Goal: Transaction & Acquisition: Purchase product/service

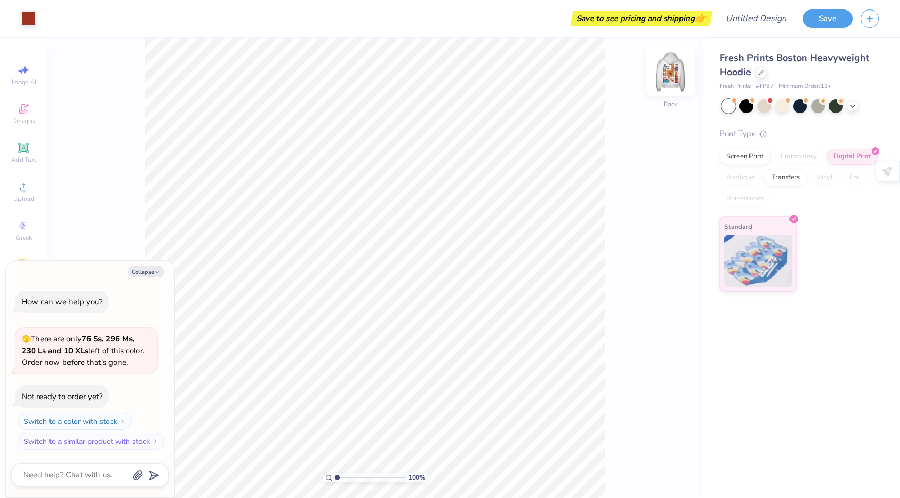
click at [675, 71] on img at bounding box center [670, 72] width 42 height 42
click at [747, 69] on span "Fresh Prints Boston Heavyweight Hoodie" at bounding box center [794, 65] width 150 height 27
click at [759, 69] on icon at bounding box center [760, 71] width 5 height 5
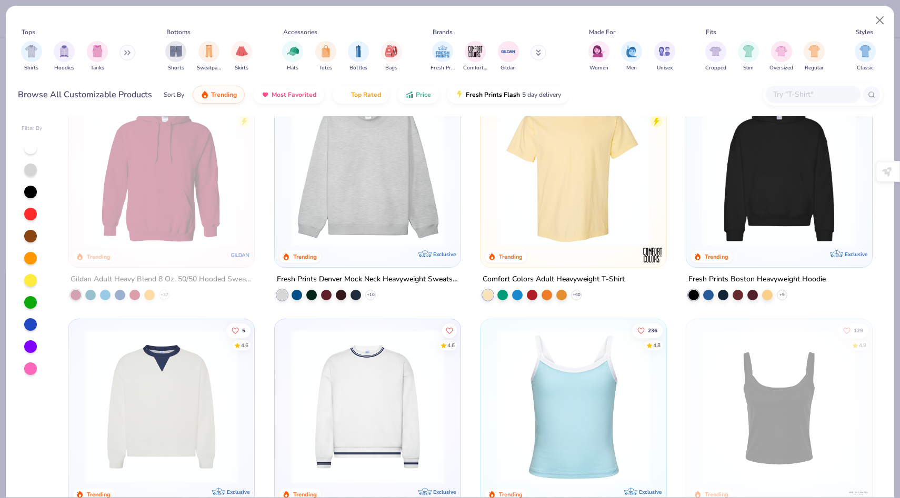
scroll to position [42, 0]
click at [585, 177] on img at bounding box center [573, 168] width 165 height 154
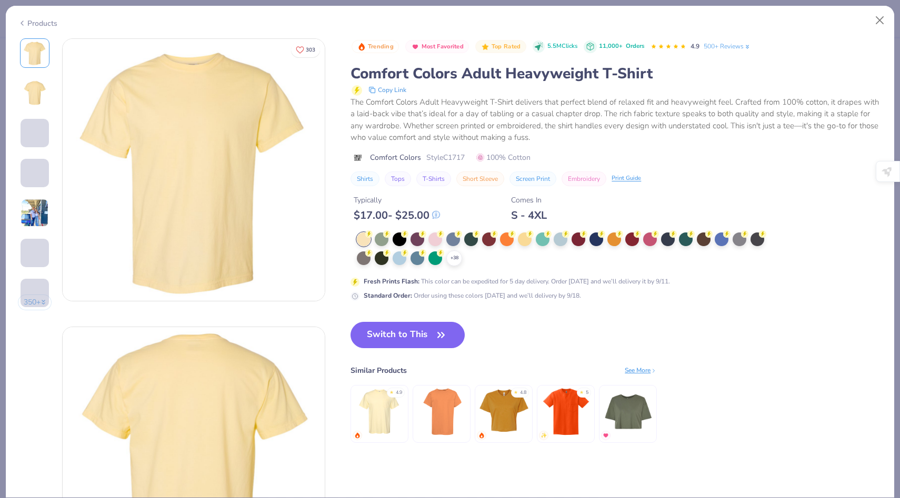
click at [428, 334] on button "Switch to This" at bounding box center [407, 335] width 114 height 26
click at [427, 334] on button "Switch to This" at bounding box center [407, 335] width 114 height 26
type textarea "x"
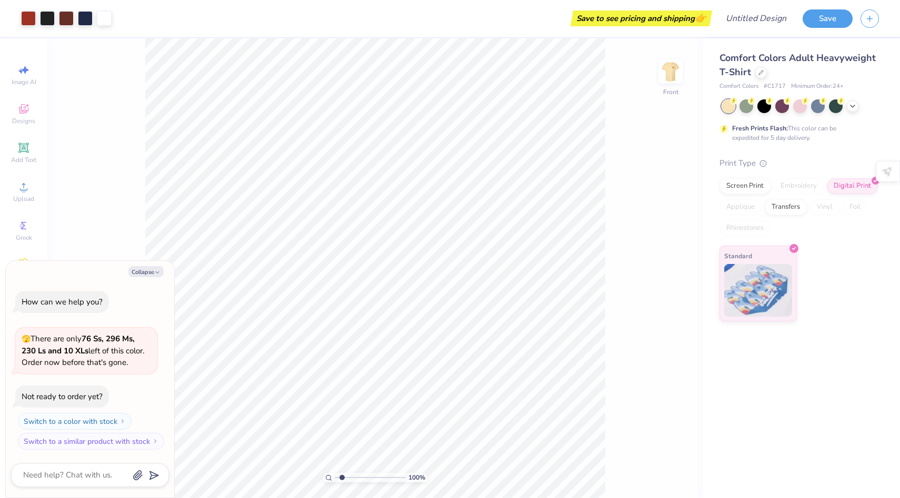
type input "1.92"
type textarea "x"
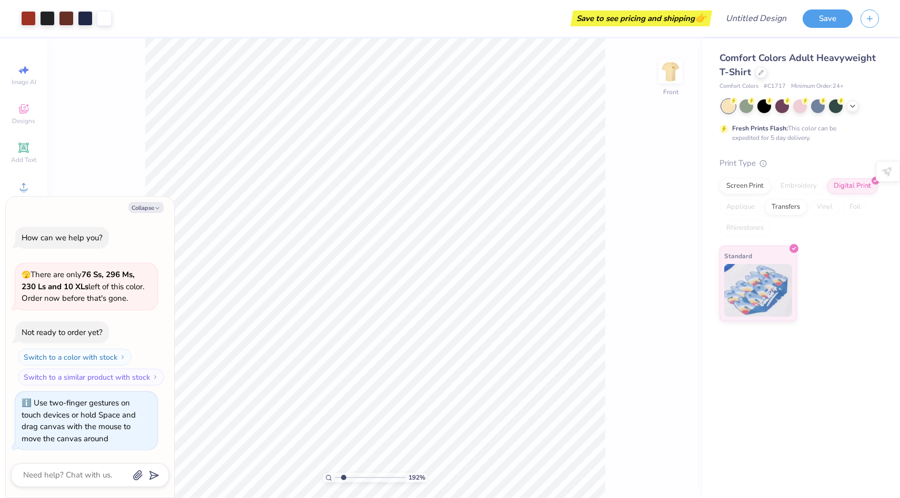
type input "1"
drag, startPoint x: 337, startPoint y: 477, endPoint x: 327, endPoint y: 477, distance: 10.0
click at [335, 477] on input "range" at bounding box center [370, 477] width 71 height 9
type textarea "x"
type input "12.01"
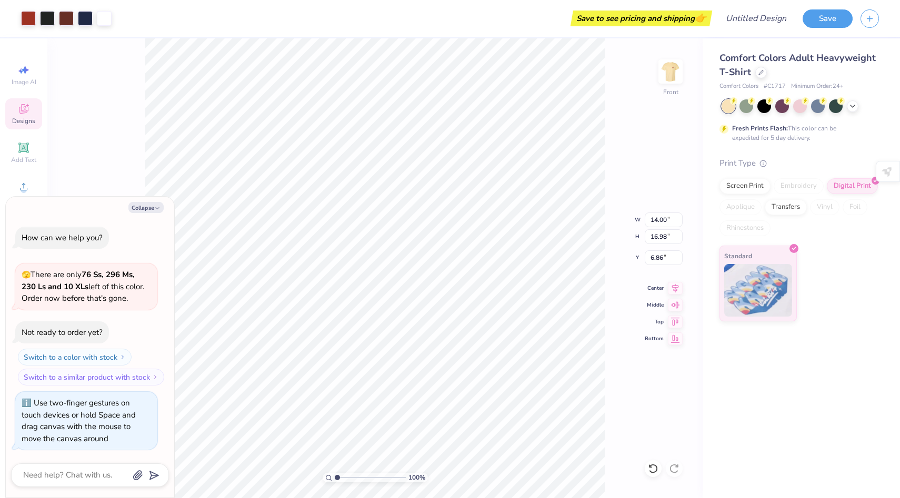
type input "14.56"
type textarea "x"
type input "4.66"
click at [853, 107] on icon at bounding box center [852, 105] width 8 height 8
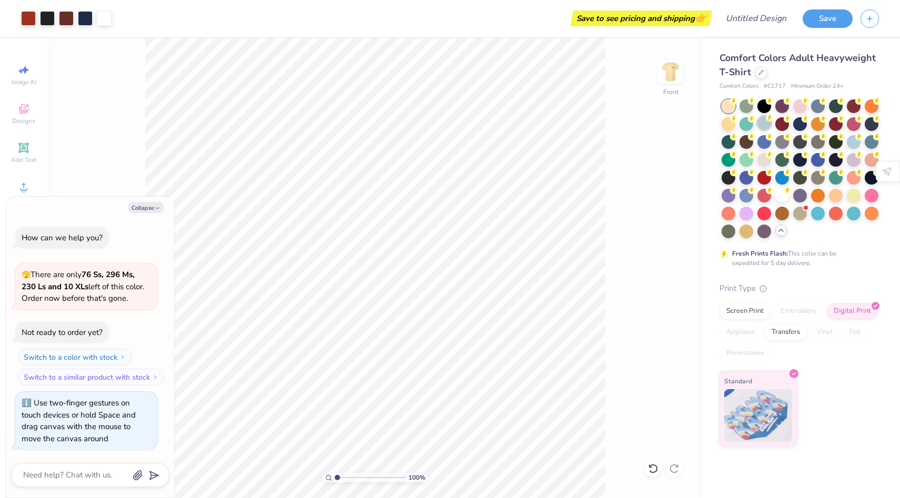
click at [765, 123] on div at bounding box center [764, 123] width 14 height 14
click at [817, 214] on div at bounding box center [818, 213] width 14 height 14
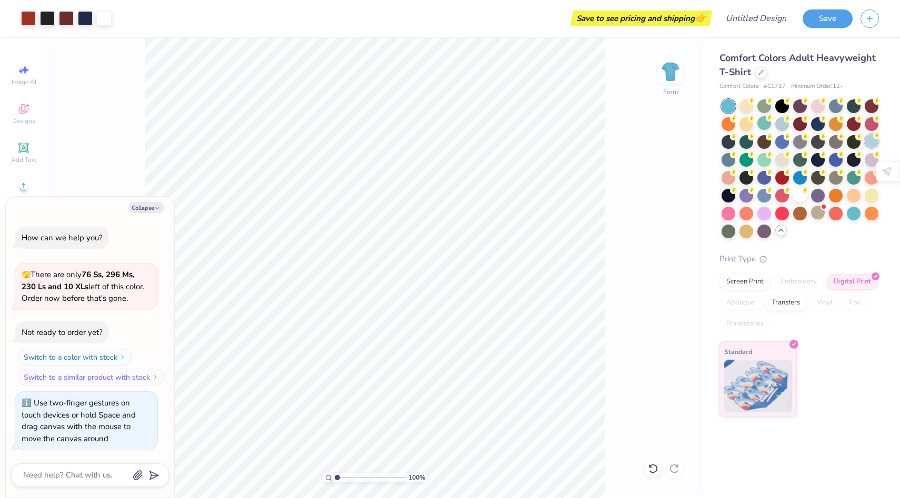
click at [871, 141] on div at bounding box center [872, 141] width 14 height 14
type textarea "x"
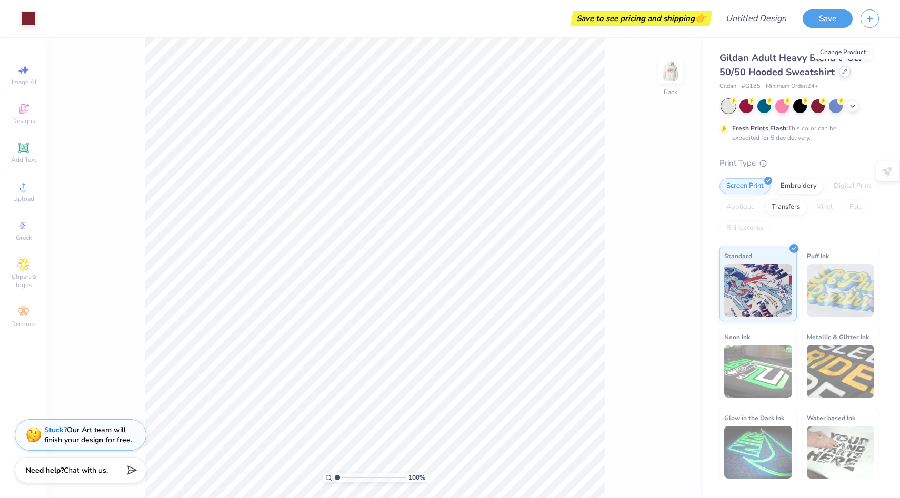
click at [842, 72] on icon at bounding box center [844, 71] width 5 height 5
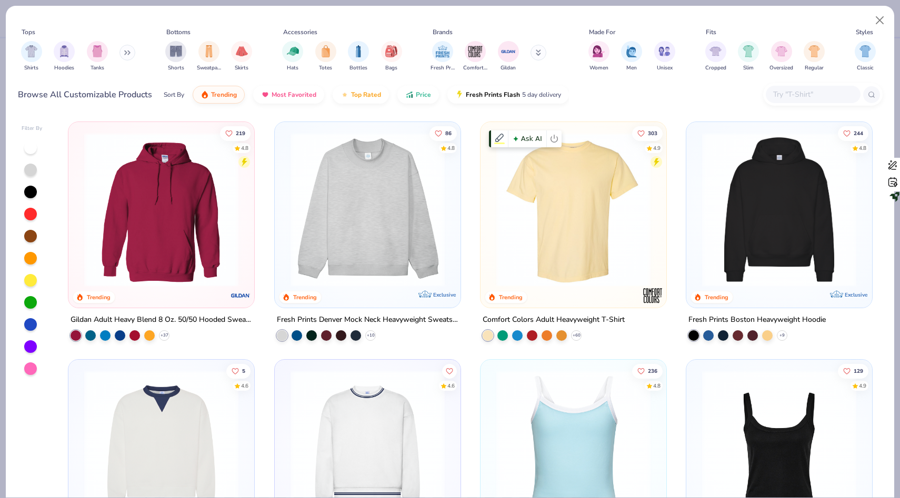
click at [603, 198] on img at bounding box center [573, 210] width 165 height 154
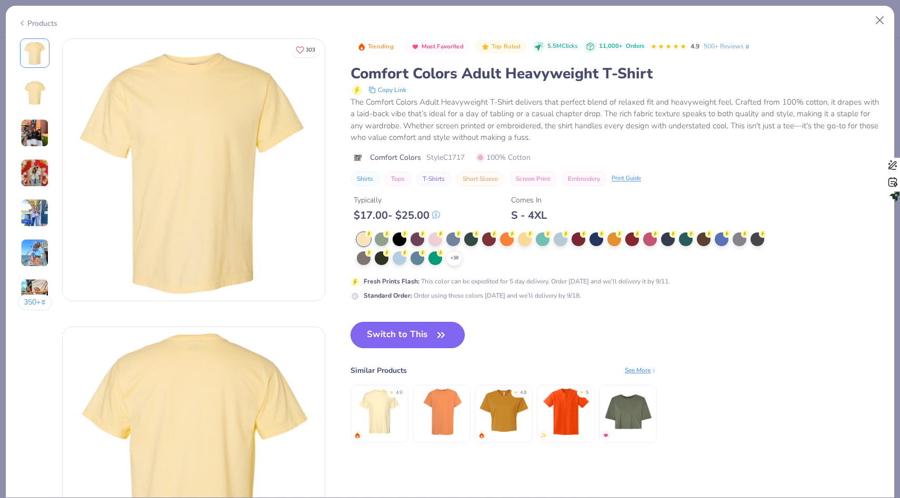
click at [434, 329] on span "button" at bounding box center [441, 335] width 15 height 15
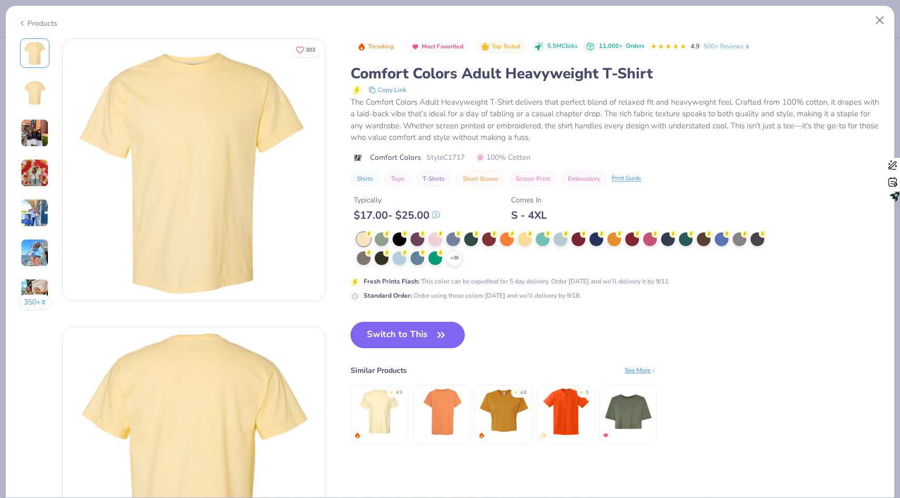
click at [418, 335] on button "Switch to This" at bounding box center [407, 335] width 114 height 26
click at [430, 336] on button "Switch to This" at bounding box center [407, 335] width 114 height 26
click at [429, 334] on button "Switch to This" at bounding box center [407, 335] width 114 height 26
click at [437, 336] on icon "button" at bounding box center [441, 335] width 15 height 15
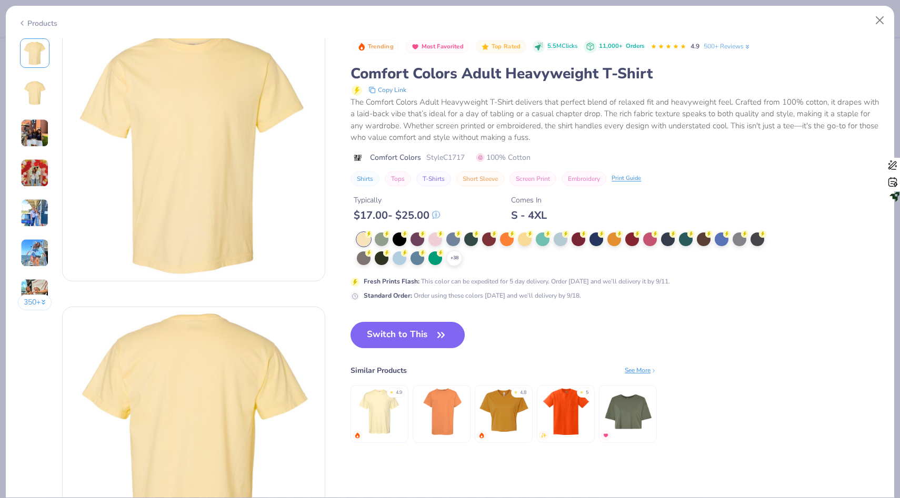
scroll to position [21, 0]
click at [412, 341] on button "Switch to This" at bounding box center [407, 335] width 114 height 26
click at [399, 259] on div at bounding box center [400, 257] width 14 height 14
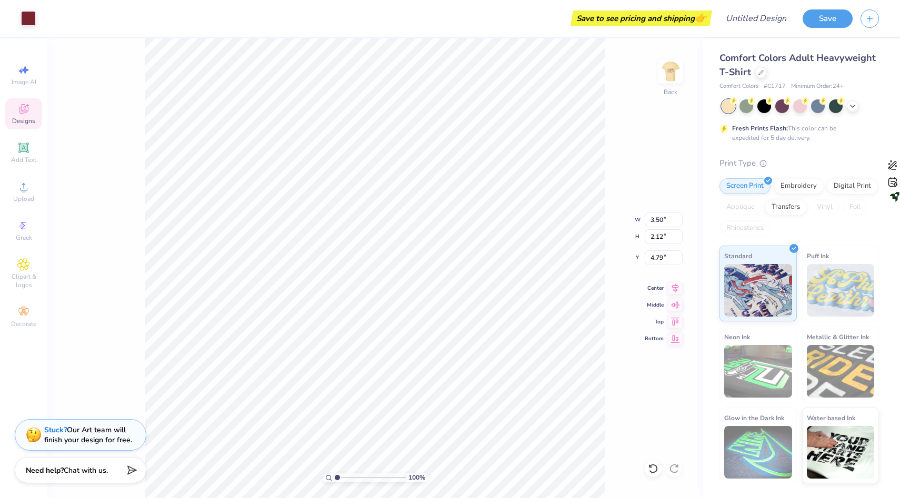
click at [670, 68] on img at bounding box center [670, 71] width 21 height 21
click at [671, 80] on img at bounding box center [670, 72] width 42 height 42
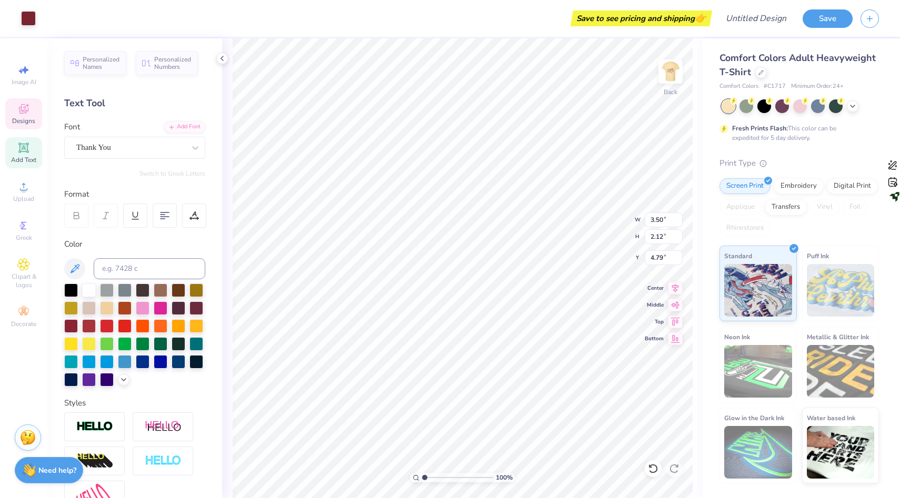
type input "3.50"
type input "2.12"
type input "4.79"
type textarea "E"
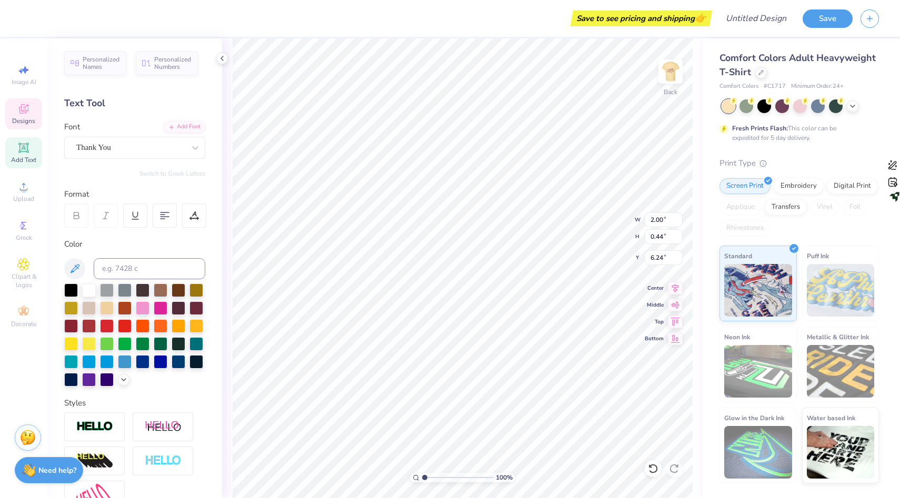
type textarea "Zeta Tau Alpha"
click at [170, 150] on div "Thank You" at bounding box center [130, 147] width 110 height 16
type input "9.55"
type input "1.69"
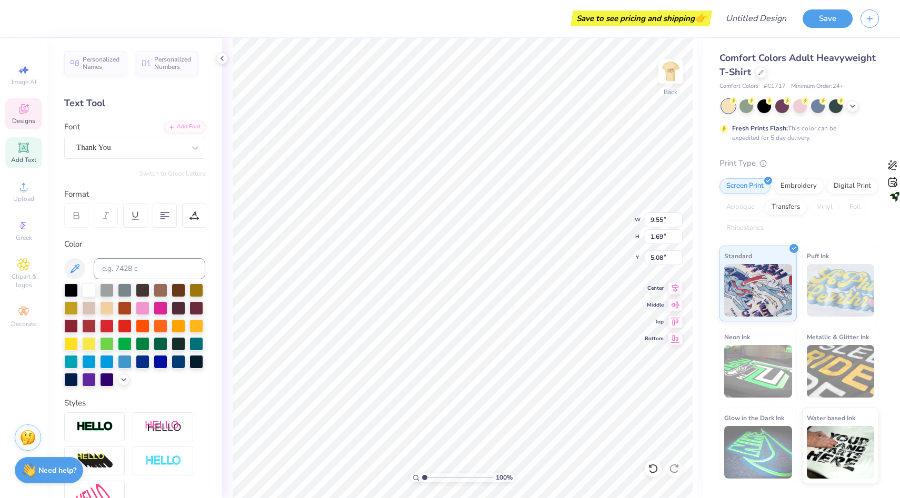
type input "5.06"
type textarea "Zeta Tau Alpha"
type textarea "ZetaTauAlpha"
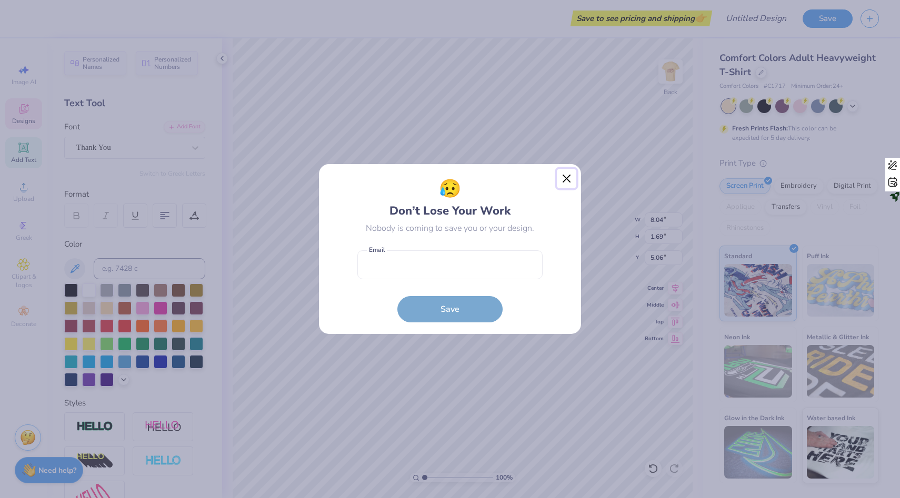
click at [565, 180] on button "Close" at bounding box center [567, 179] width 20 height 20
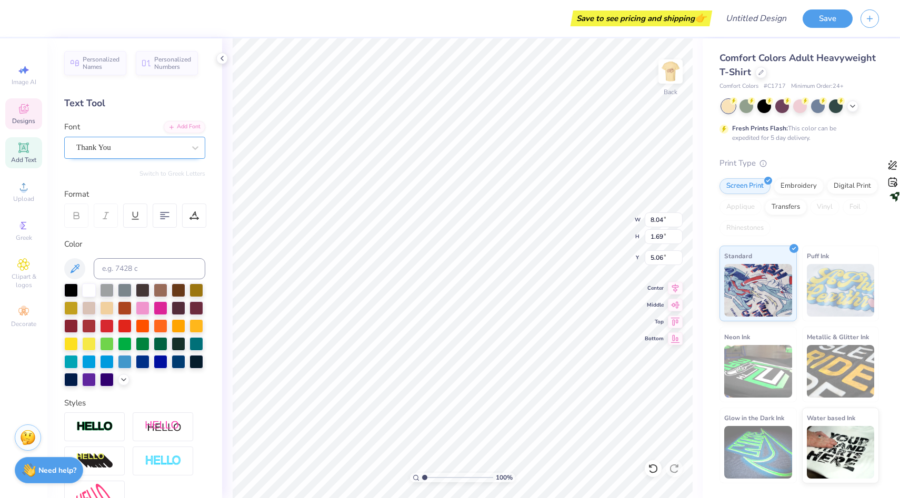
click at [180, 152] on div "Thank You" at bounding box center [130, 147] width 110 height 16
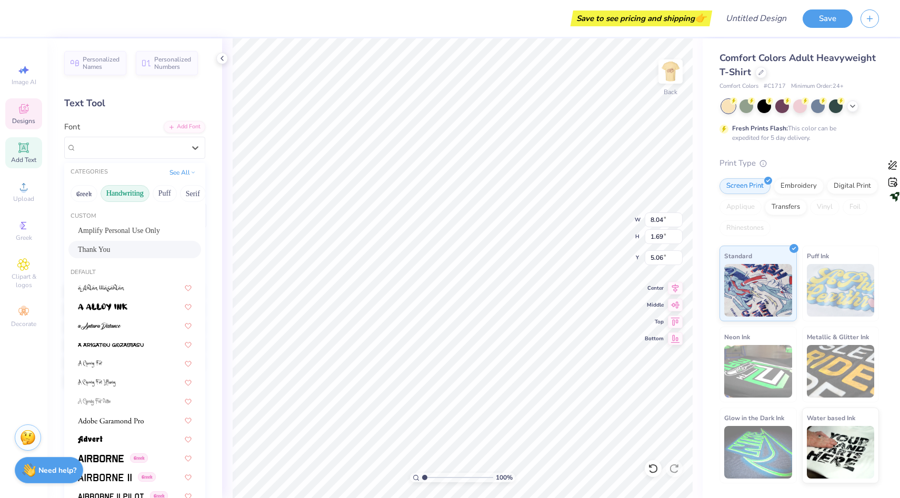
click at [123, 197] on button "Handwriting" at bounding box center [125, 193] width 49 height 17
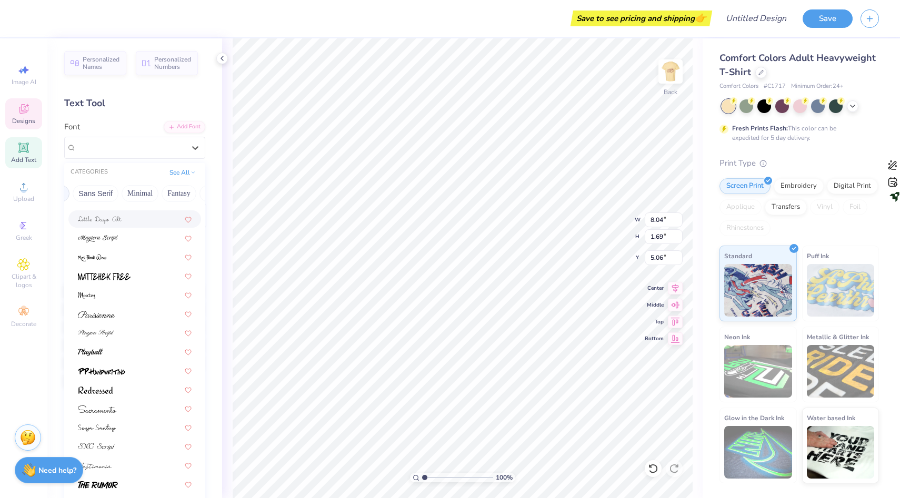
scroll to position [0, 248]
click at [137, 194] on button "Minimal" at bounding box center [137, 193] width 37 height 17
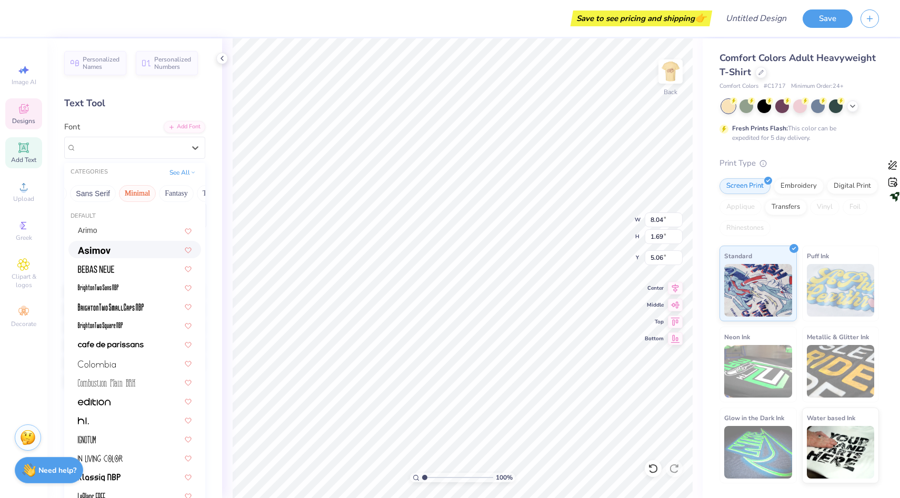
click at [111, 252] on div at bounding box center [135, 249] width 114 height 11
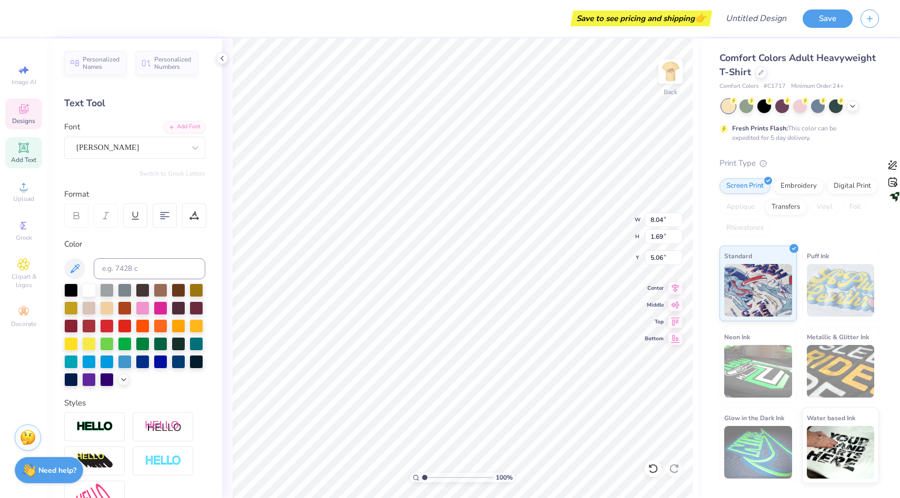
type input "7.52"
type input "1.16"
type input "5.47"
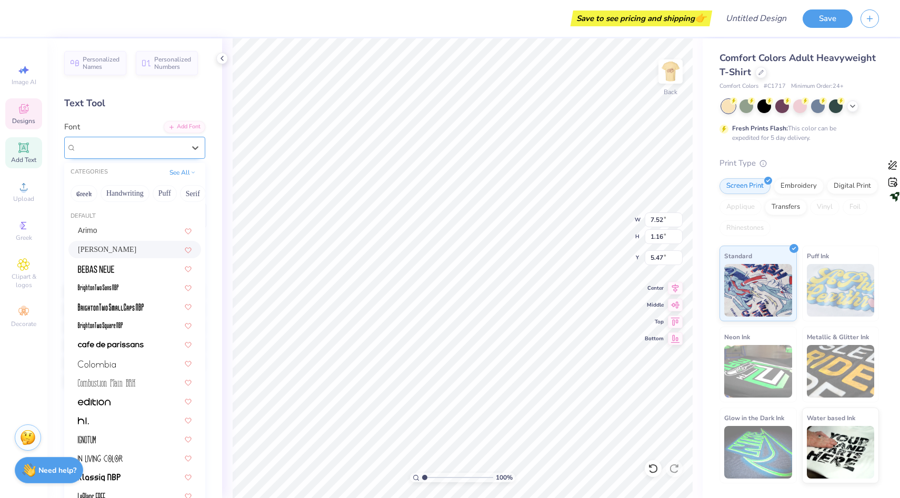
click at [138, 152] on div "Asimov" at bounding box center [130, 147] width 110 height 16
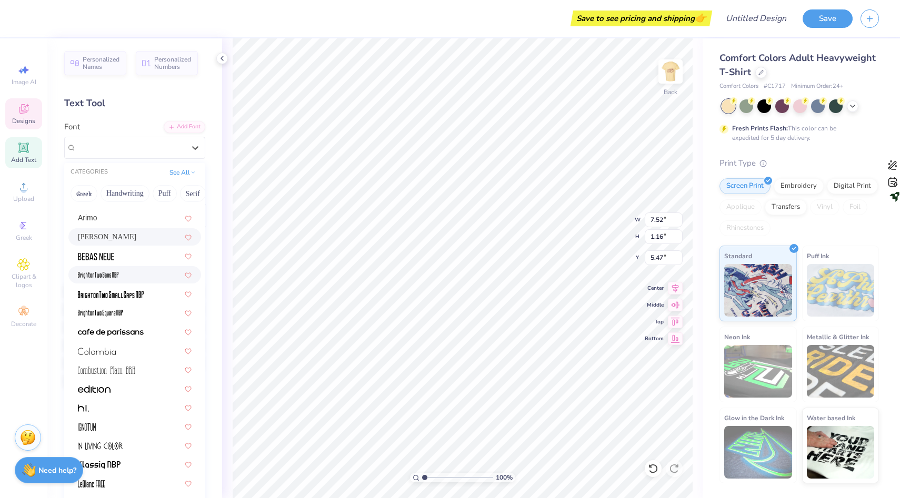
scroll to position [16, 0]
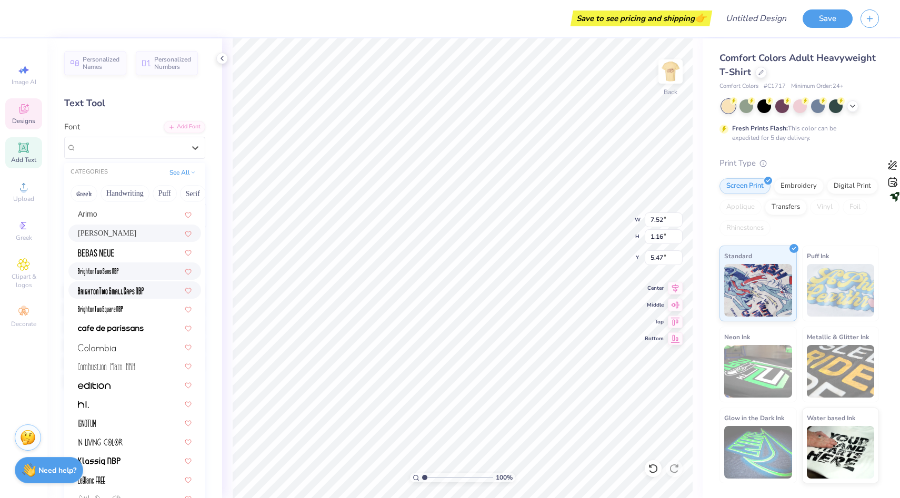
click at [129, 289] on img at bounding box center [111, 290] width 66 height 7
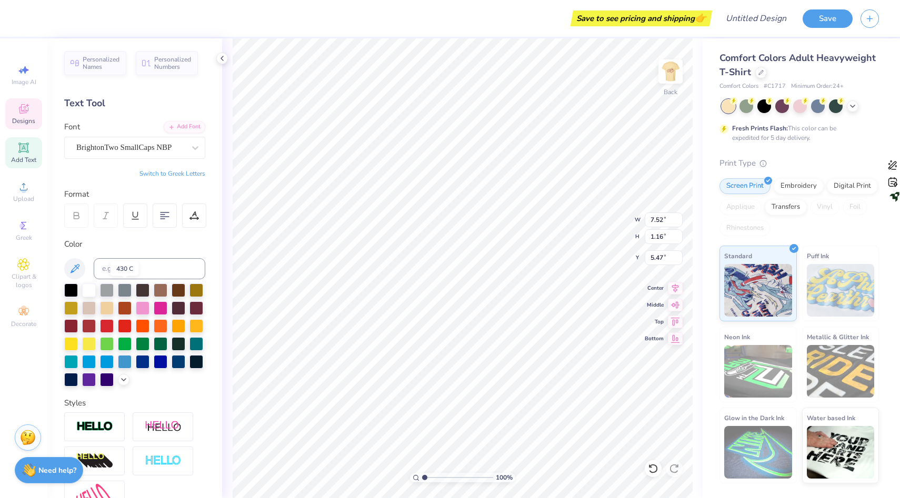
type input "3.58"
type input "0.76"
type input "5.75"
click at [158, 148] on div "BrightonTwo SmallCaps NBP" at bounding box center [130, 147] width 110 height 16
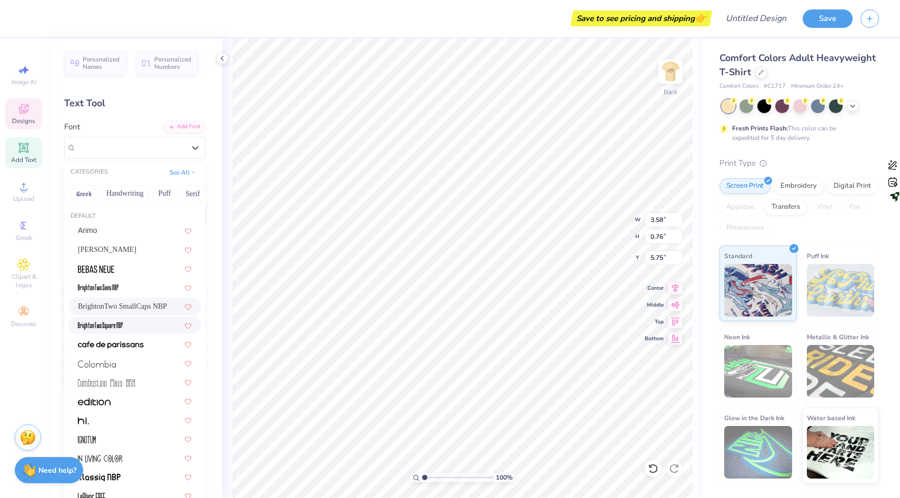
click at [118, 330] on span at bounding box center [100, 325] width 45 height 11
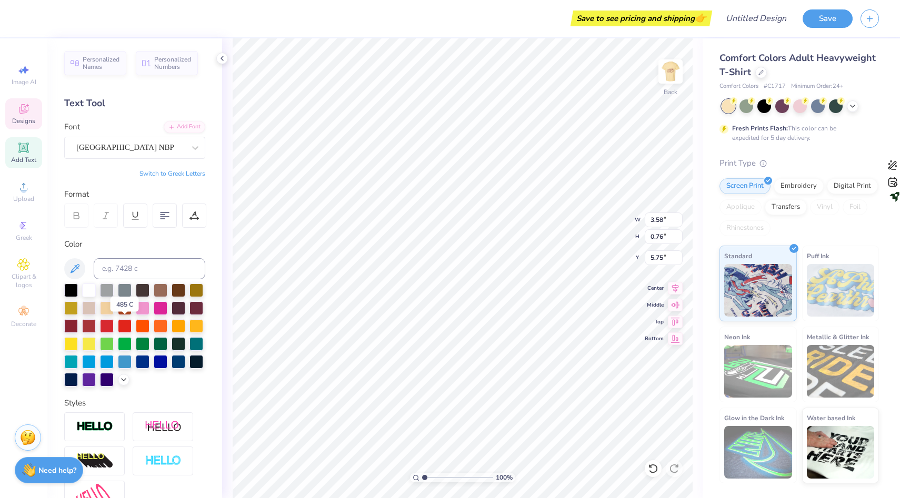
type input "3.51"
type input "0.99"
type input "5.63"
click at [121, 147] on div "BrightonTwo Square NBP" at bounding box center [130, 147] width 110 height 16
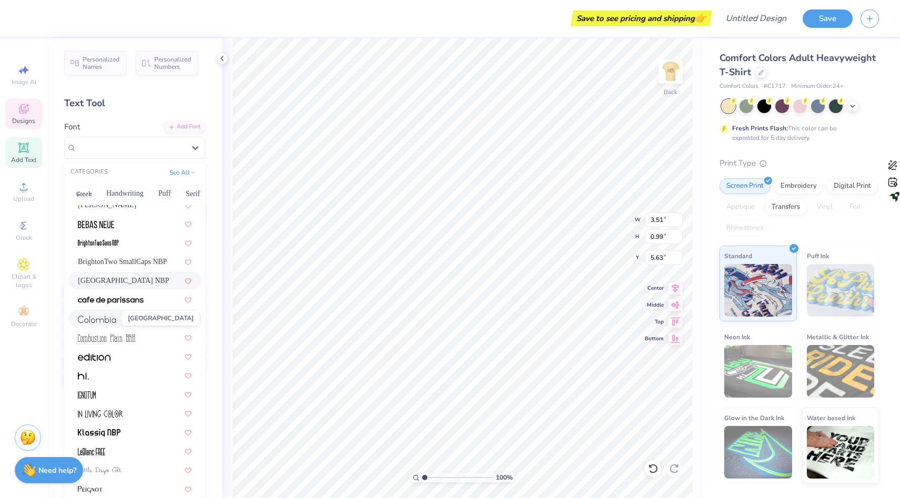
scroll to position [45, 0]
click at [116, 338] on img at bounding box center [106, 337] width 57 height 7
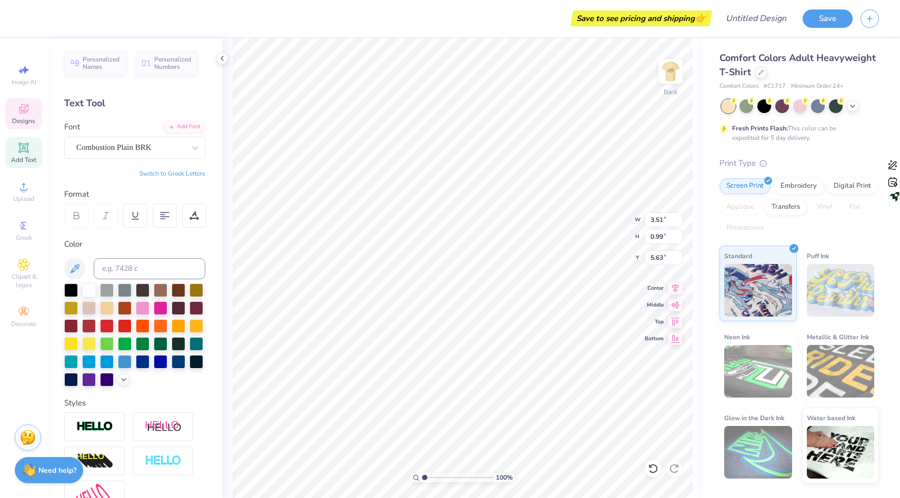
type input "3.96"
type input "1.10"
type input "5.52"
click at [128, 148] on div "Combustion Plain BRK" at bounding box center [130, 147] width 110 height 16
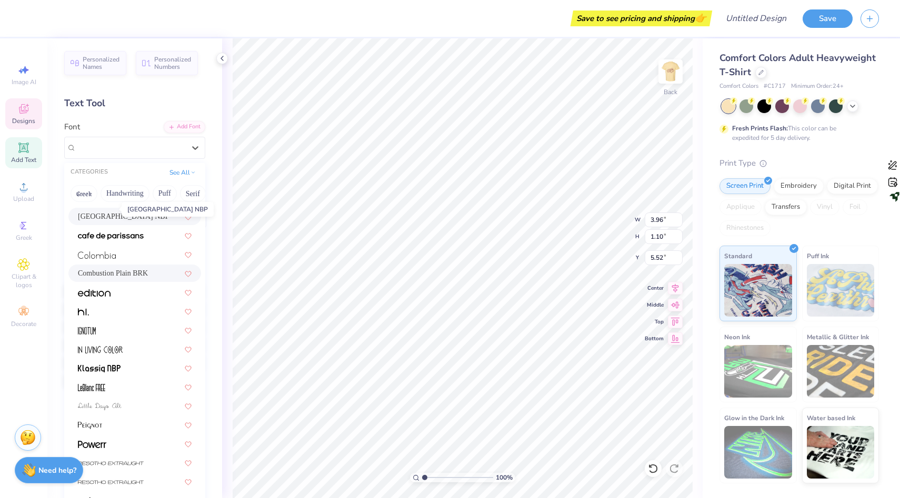
scroll to position [143, 0]
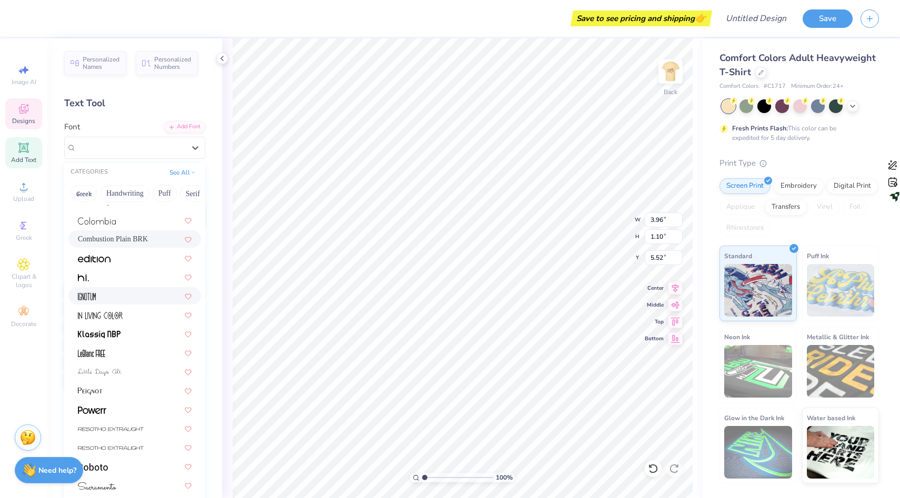
click at [115, 297] on div at bounding box center [135, 295] width 114 height 11
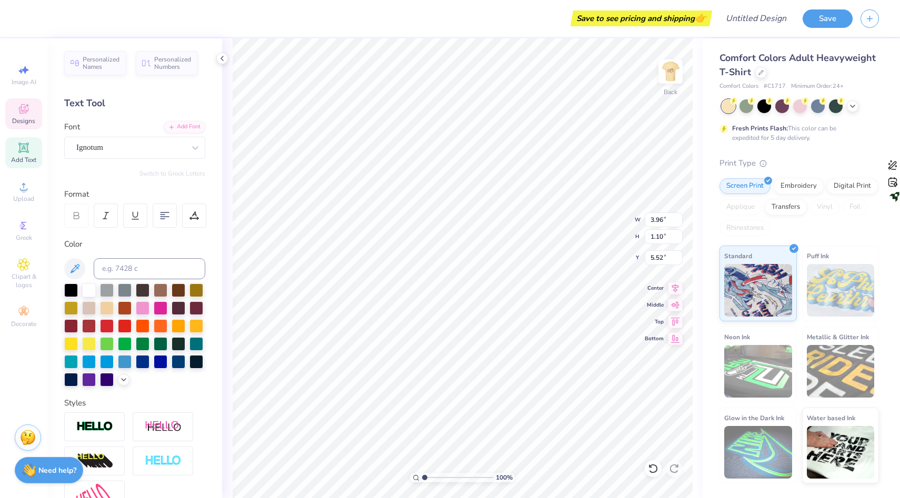
type input "5.18"
type input "1.09"
type input "5.42"
click at [123, 150] on div "Ignotum" at bounding box center [130, 147] width 110 height 16
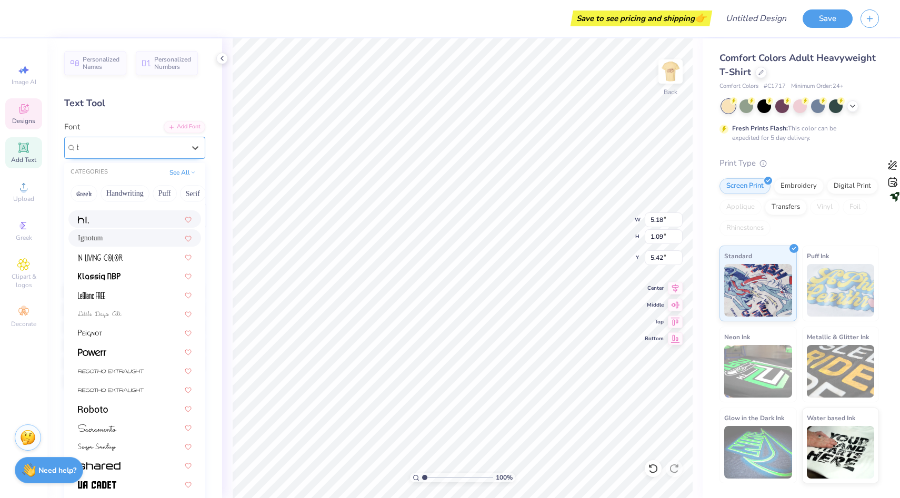
scroll to position [0, 0]
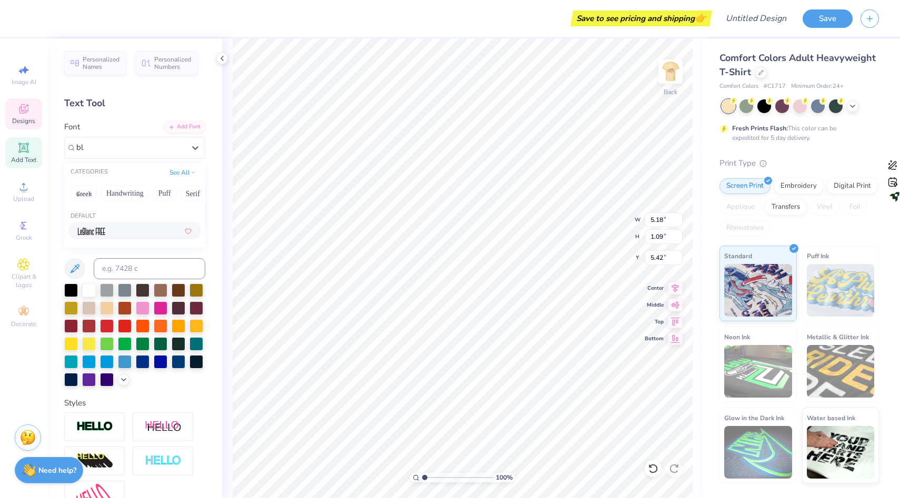
type input "b"
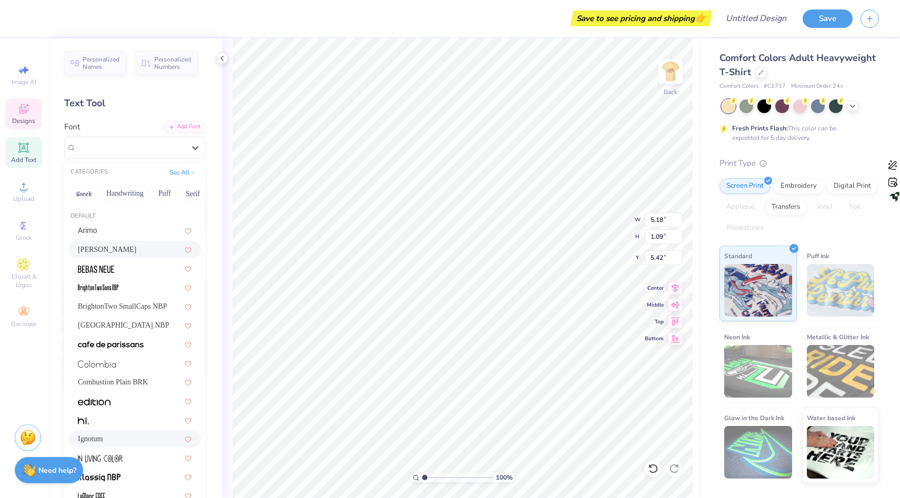
click at [103, 244] on div "Asimov" at bounding box center [135, 249] width 114 height 11
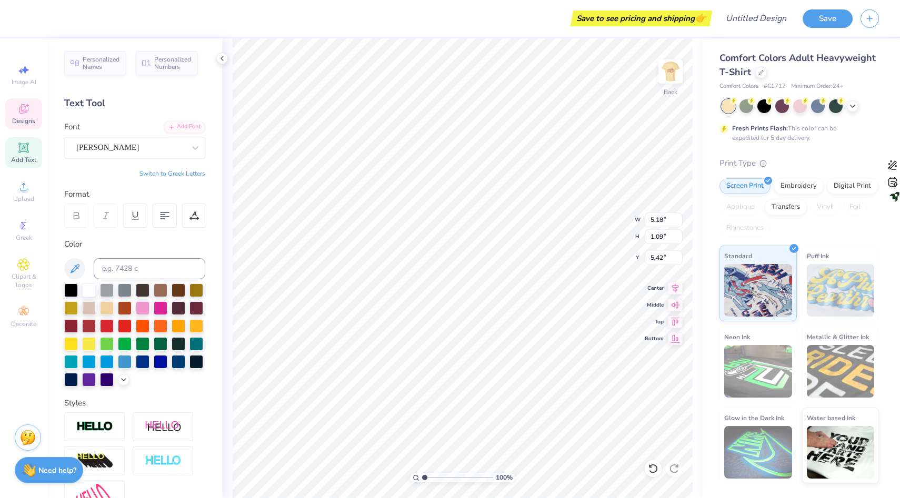
type input "7.52"
type input "1.16"
type input "5.47"
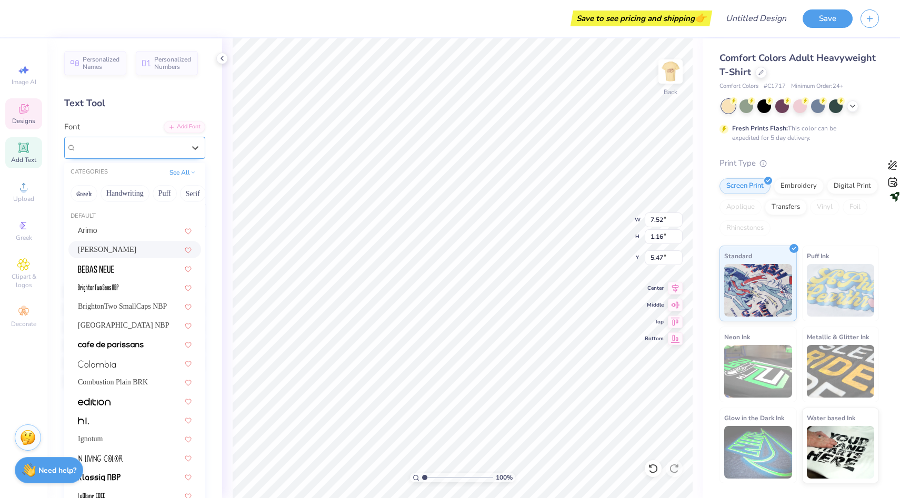
click at [114, 152] on div "Asimov" at bounding box center [130, 147] width 110 height 16
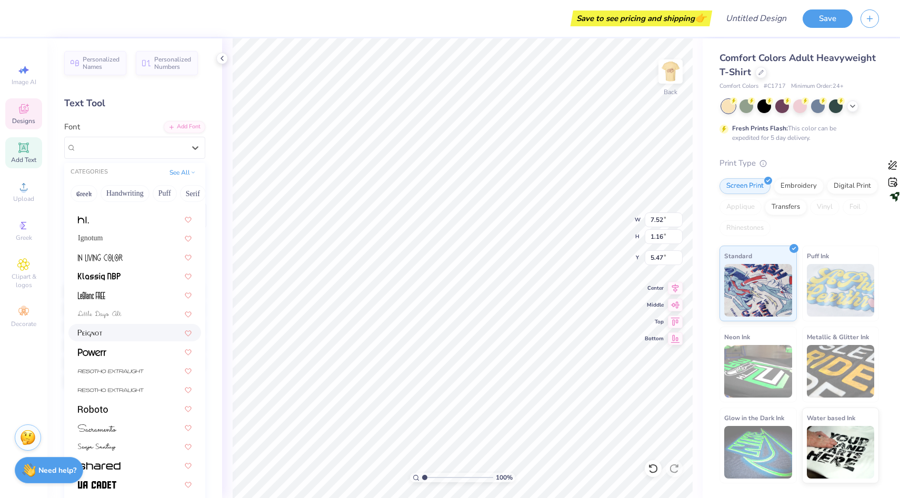
scroll to position [113, 0]
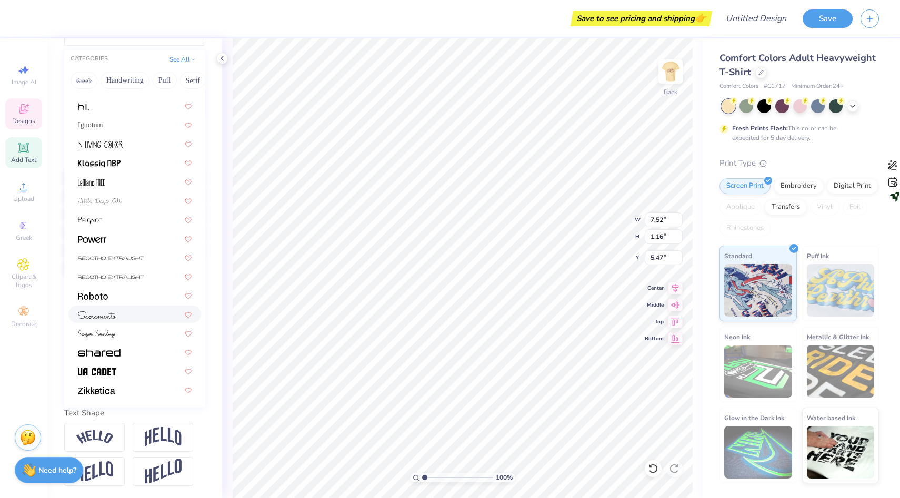
click at [126, 319] on div at bounding box center [135, 314] width 114 height 11
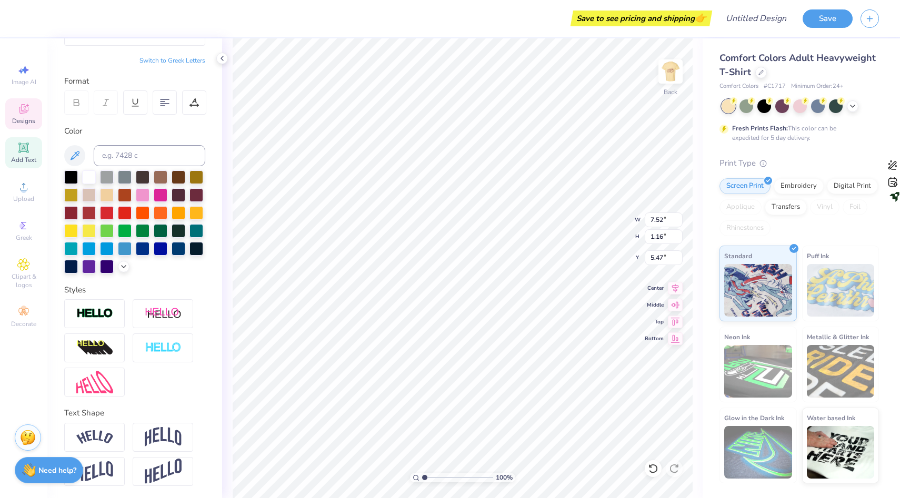
type input "6.95"
type input "1.51"
type input "5.31"
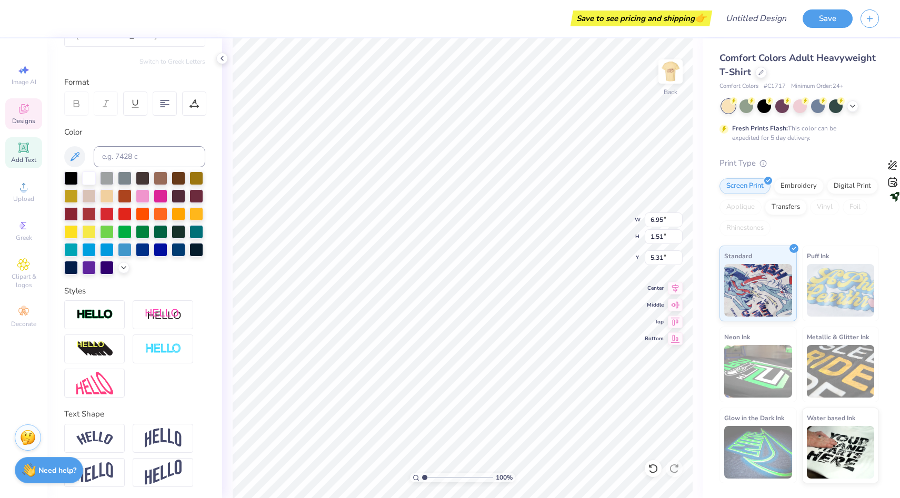
scroll to position [0, 0]
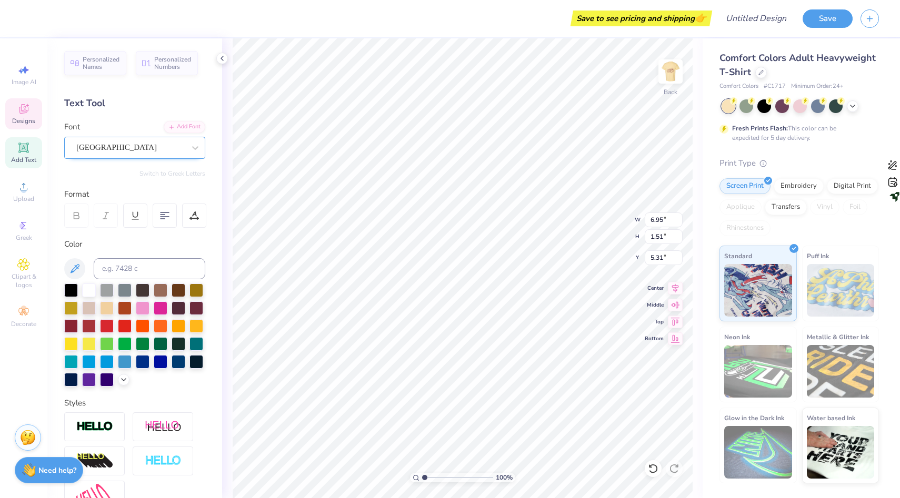
click at [127, 144] on div "Sacramento" at bounding box center [130, 147] width 110 height 16
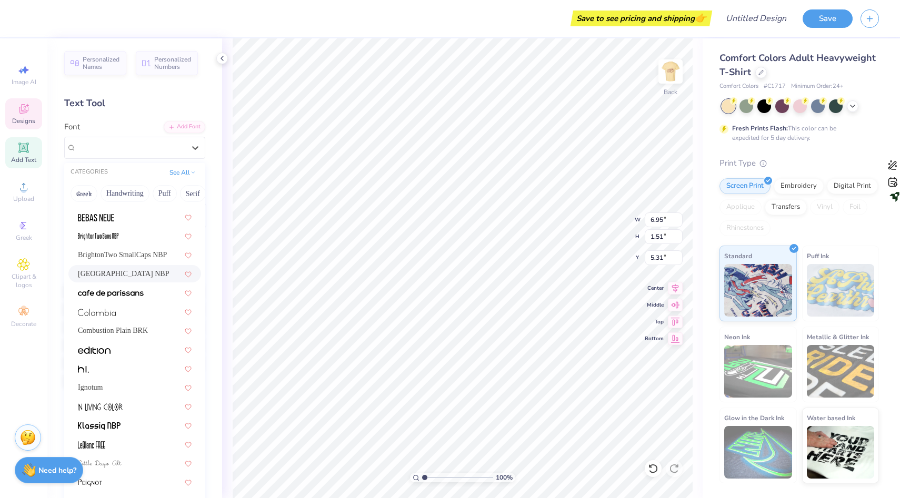
scroll to position [53, 0]
click at [115, 344] on div at bounding box center [135, 348] width 114 height 11
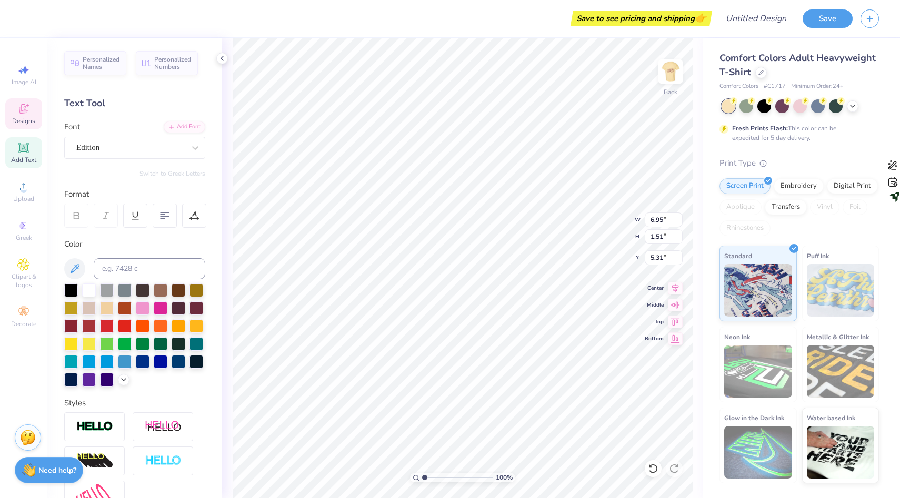
type input "10.70"
type input "1.31"
type input "5.32"
click at [124, 148] on div "Edition" at bounding box center [130, 147] width 110 height 16
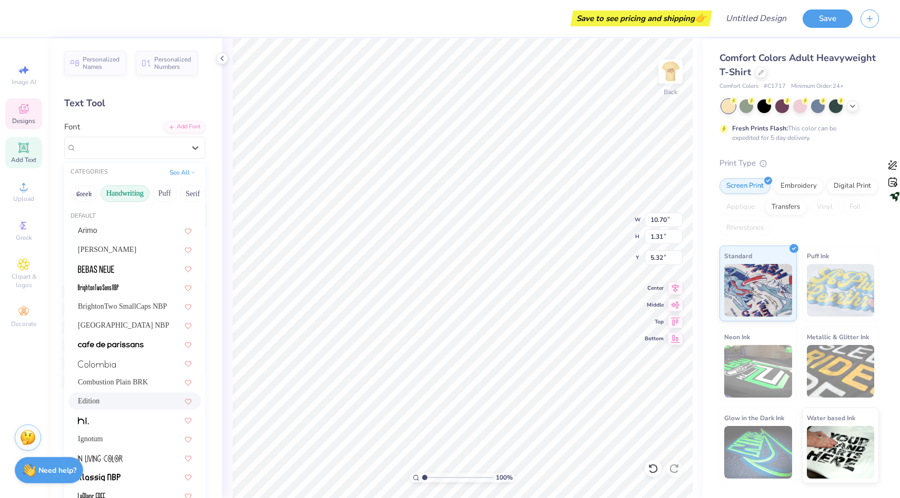
click at [127, 194] on button "Handwriting" at bounding box center [125, 193] width 49 height 17
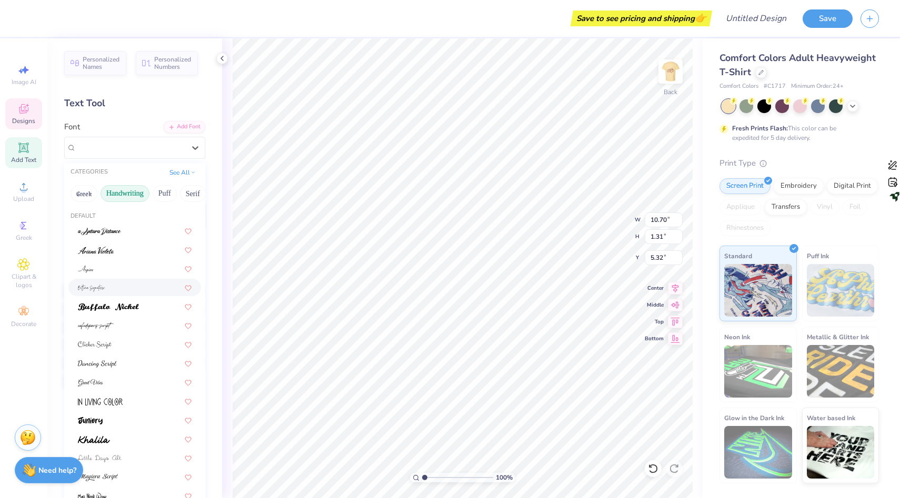
click at [119, 285] on div at bounding box center [135, 287] width 114 height 11
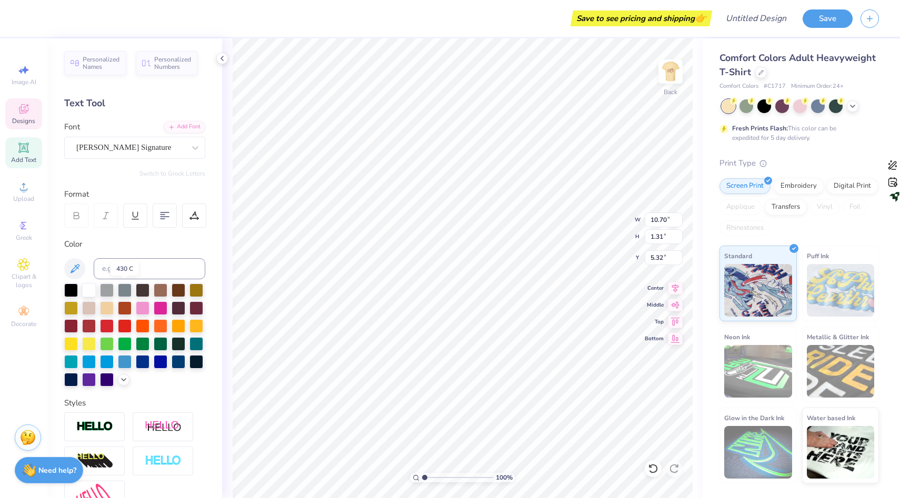
type input "10.17"
type input "3.09"
type input "4.36"
click at [110, 148] on div "Bettina Signature" at bounding box center [130, 147] width 110 height 16
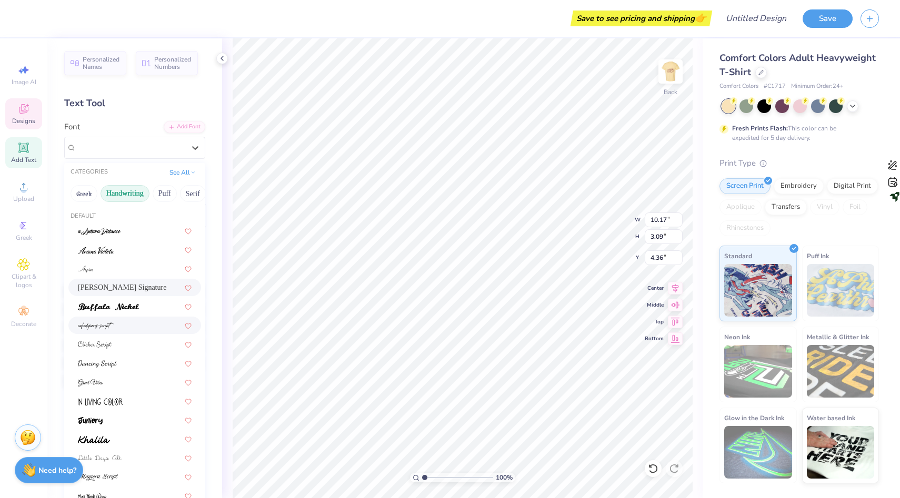
click at [101, 330] on span at bounding box center [96, 325] width 36 height 11
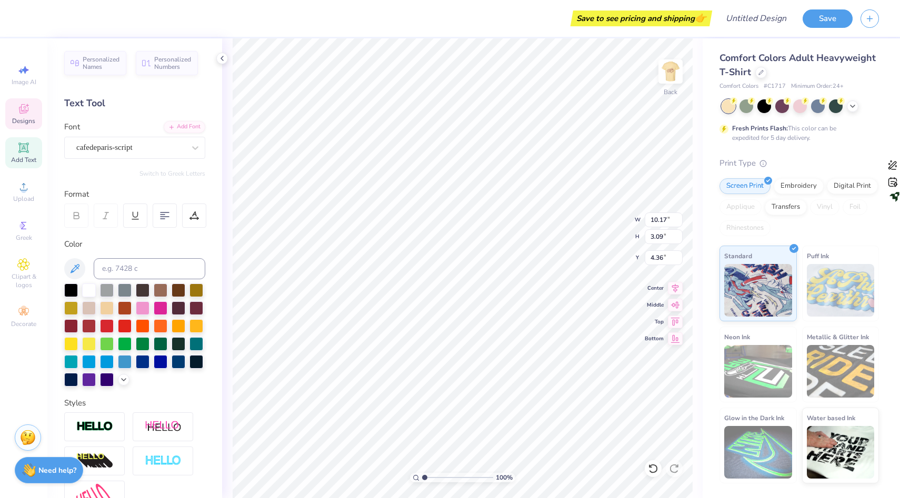
type input "4.16"
type input "1.15"
type input "5.61"
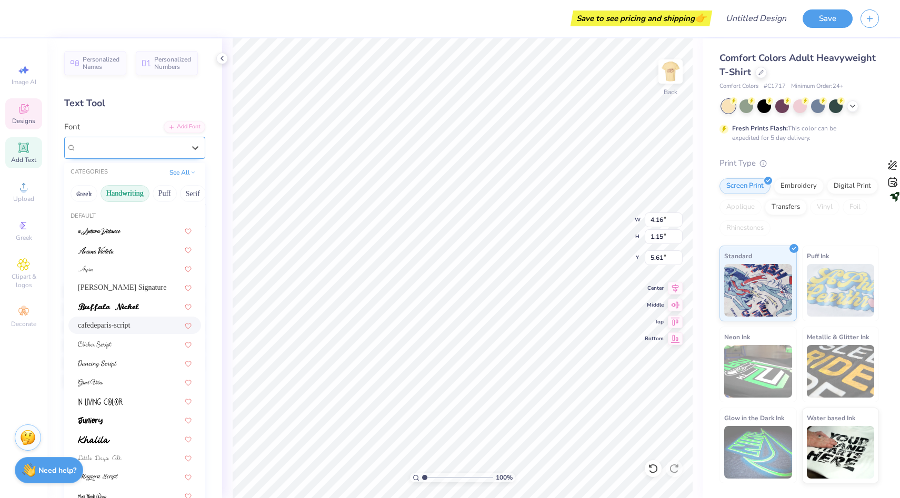
click at [134, 147] on div "cafedeparis-script" at bounding box center [130, 147] width 110 height 16
click at [120, 360] on div at bounding box center [135, 363] width 114 height 11
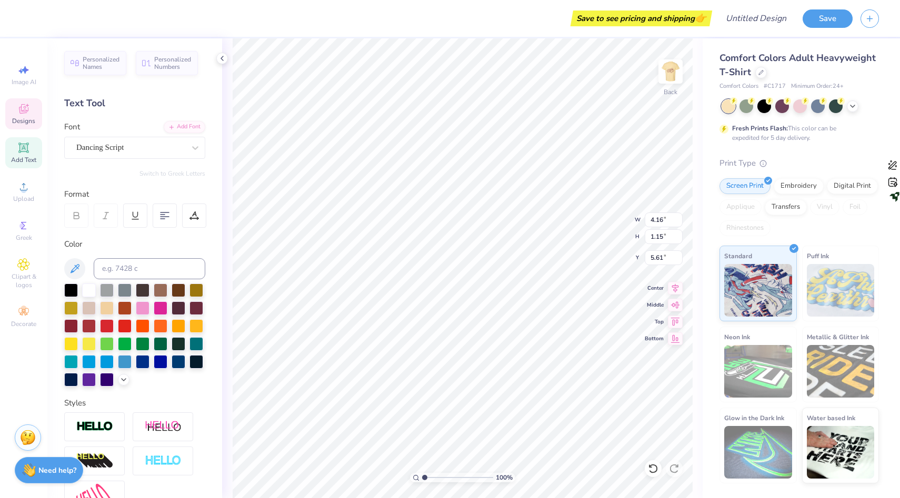
type input "6.22"
type input "1.22"
type input "5.46"
click at [145, 156] on div "Dancing Script" at bounding box center [134, 148] width 141 height 22
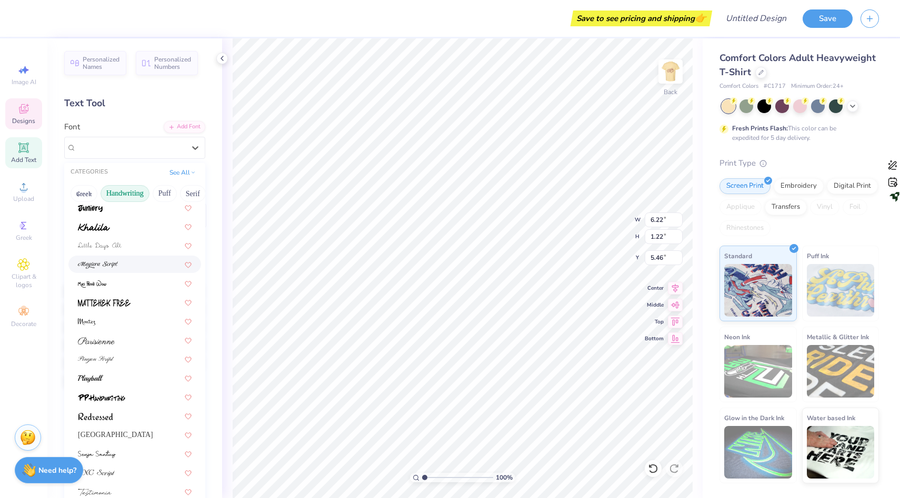
scroll to position [220, 0]
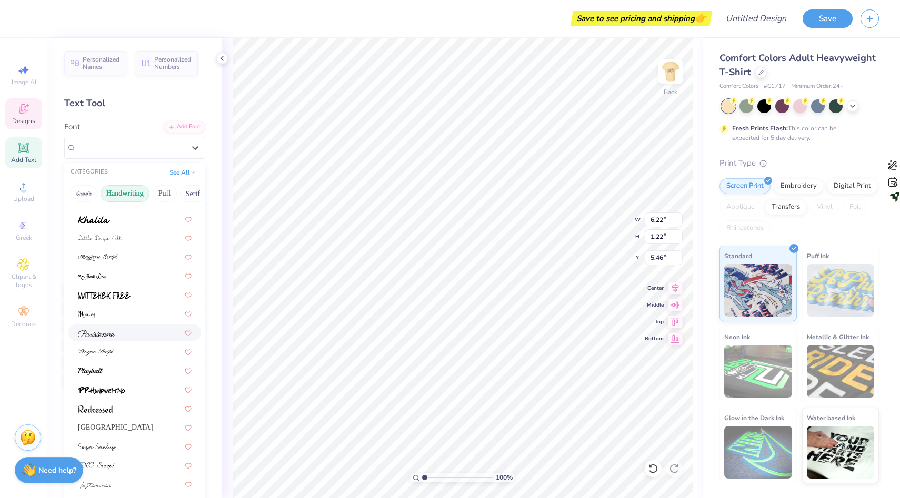
click at [116, 339] on div at bounding box center [134, 332] width 133 height 17
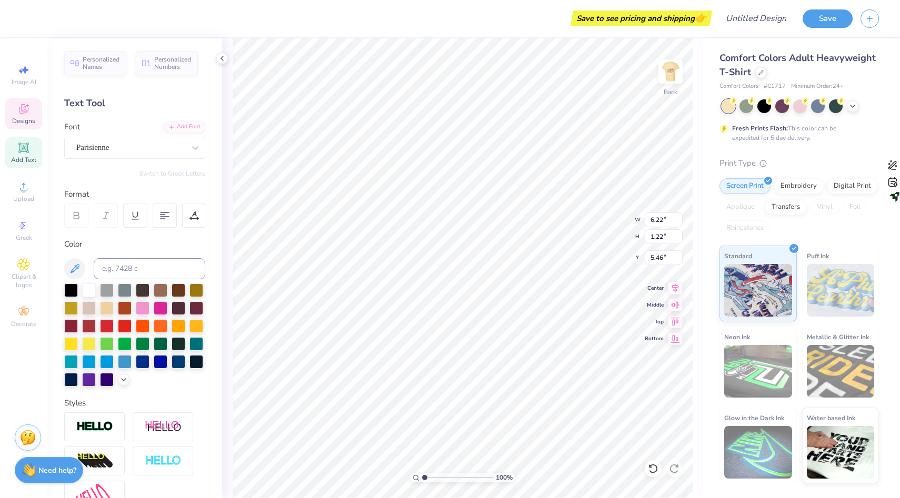
type input "7.36"
type input "1.45"
type input "5.34"
click at [675, 75] on img at bounding box center [670, 72] width 42 height 42
click at [26, 149] on icon at bounding box center [23, 148] width 8 height 8
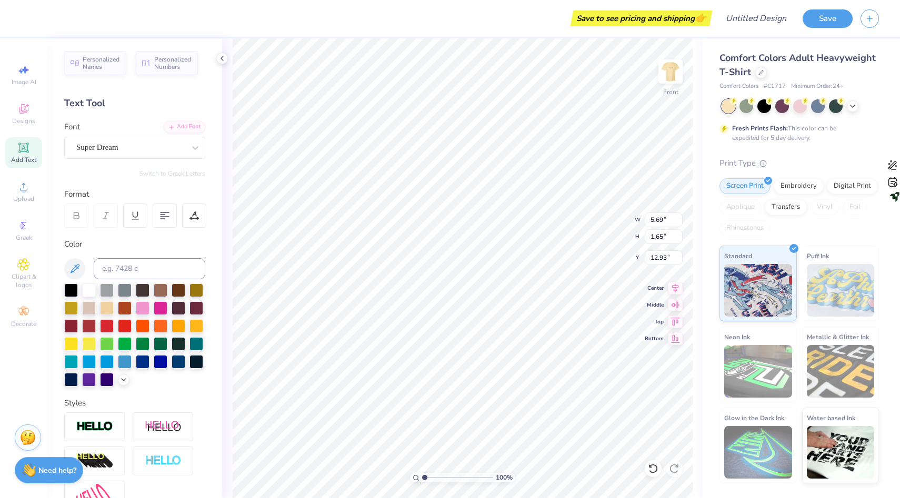
scroll to position [0, 0]
type textarea "T"
type textarea "How"
click at [169, 142] on div "Super Dream" at bounding box center [130, 147] width 110 height 16
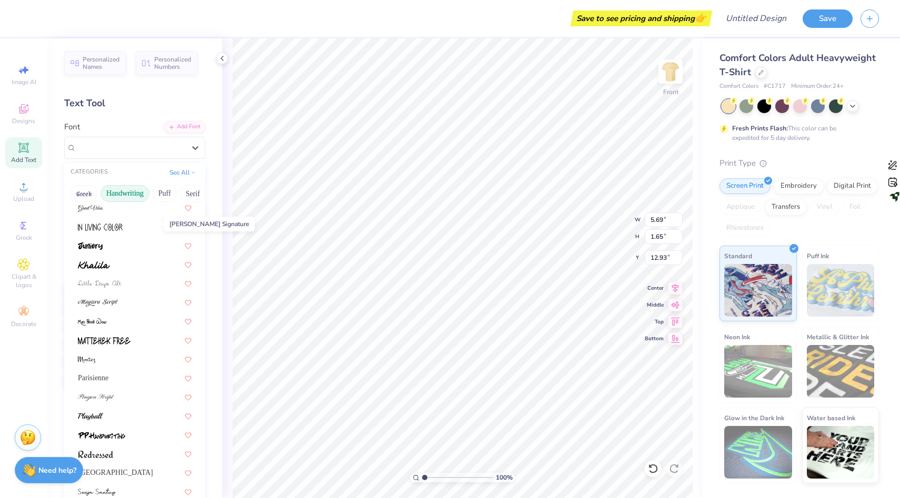
scroll to position [191, 0]
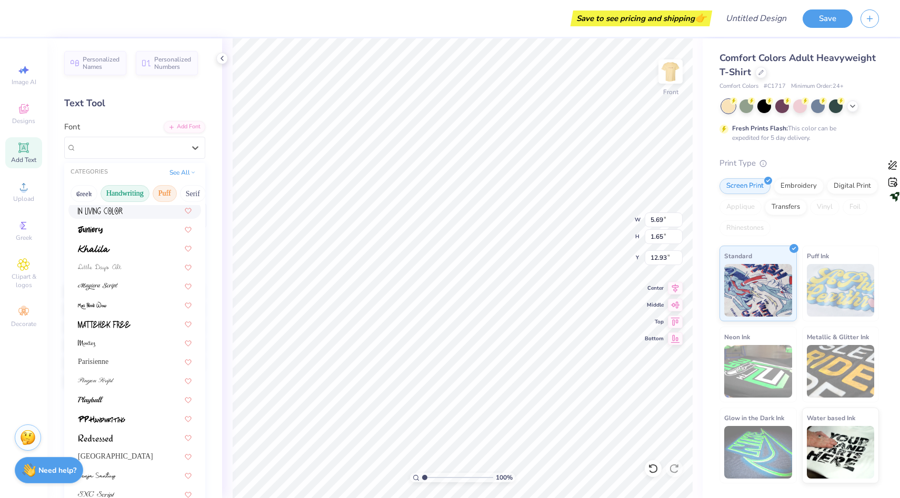
click at [161, 192] on button "Puff" at bounding box center [165, 193] width 24 height 17
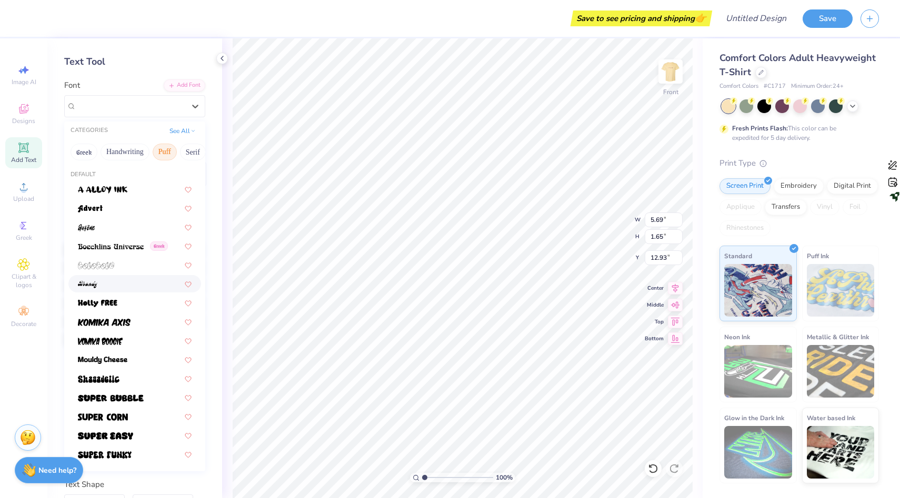
scroll to position [0, 0]
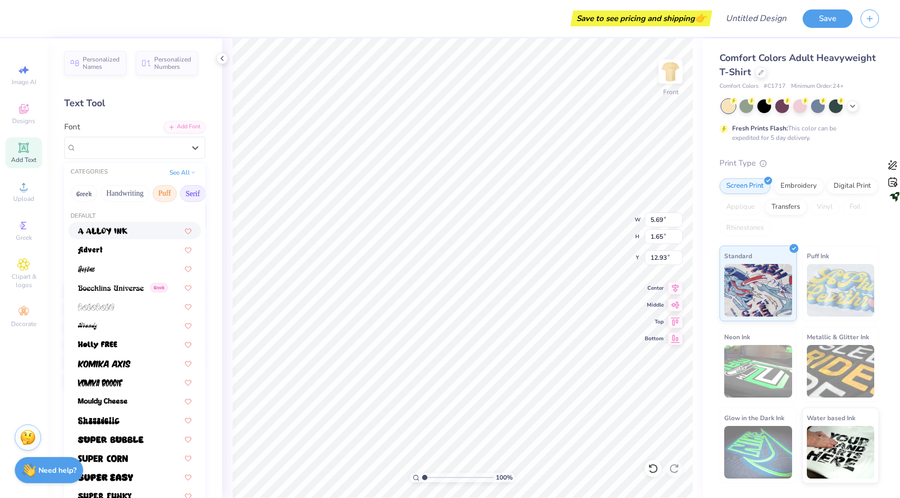
click at [194, 198] on button "Serif" at bounding box center [193, 193] width 26 height 17
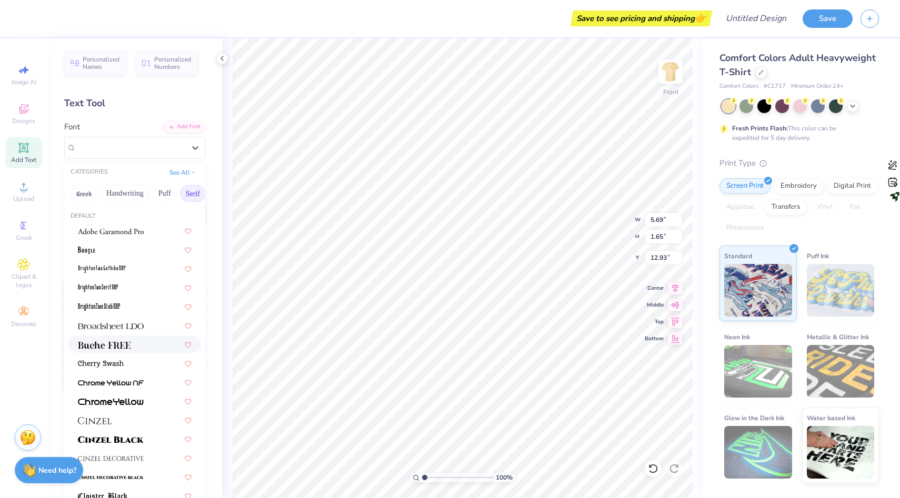
click at [138, 347] on div at bounding box center [135, 344] width 114 height 11
